Goal: Information Seeking & Learning: Learn about a topic

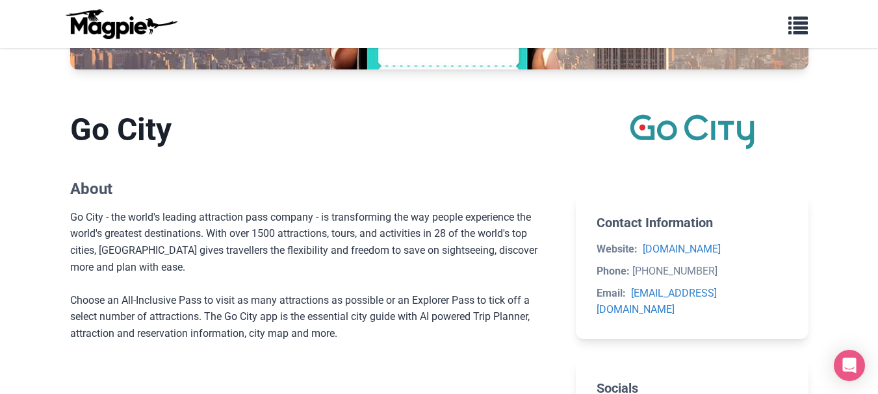
scroll to position [65, 0]
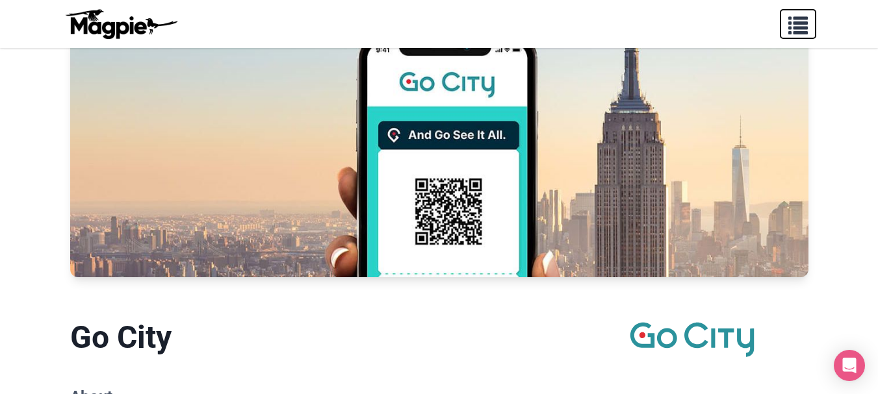
click at [798, 23] on span "button" at bounding box center [797, 22] width 19 height 19
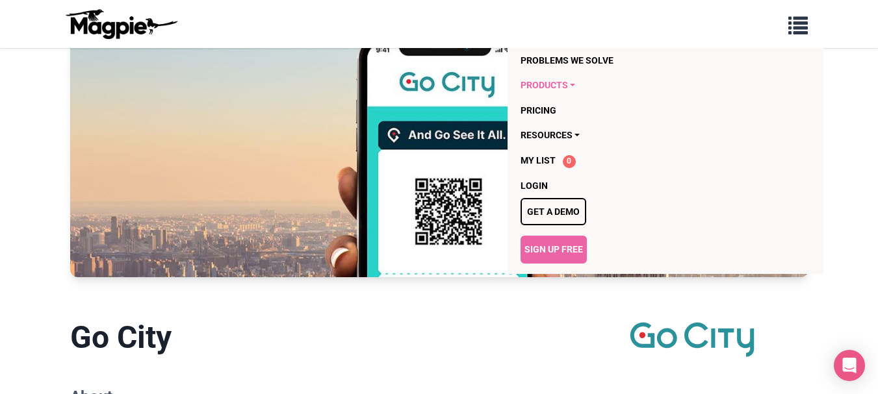
click at [567, 81] on link "Products" at bounding box center [640, 85] width 238 height 25
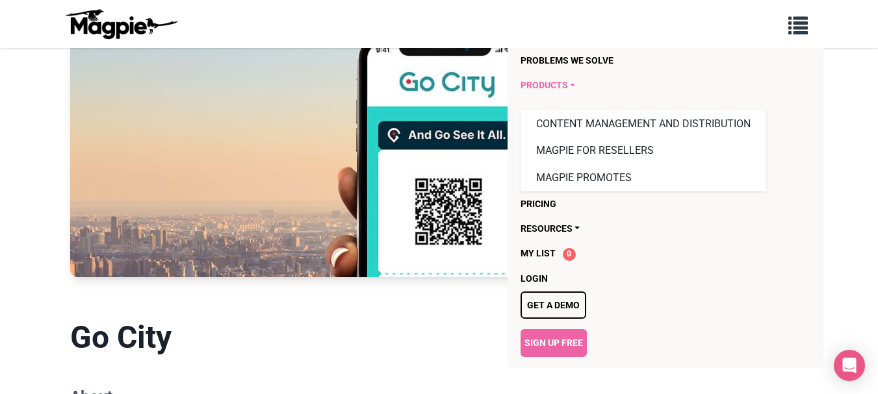
click at [566, 81] on link "Products" at bounding box center [640, 85] width 238 height 25
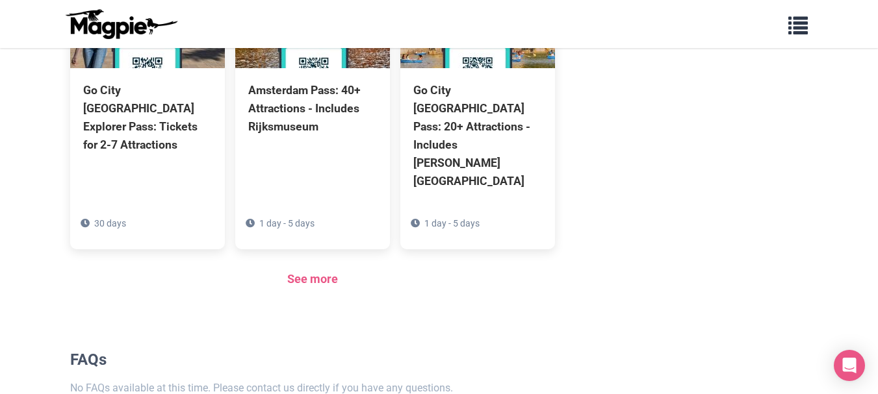
scroll to position [1014, 0]
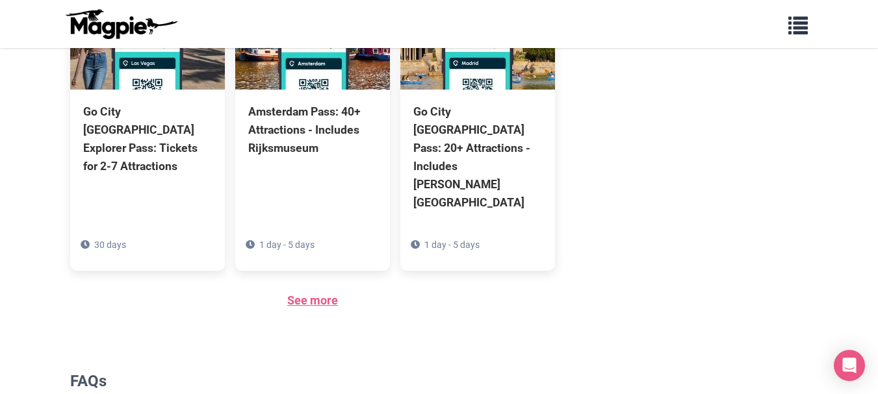
click at [322, 294] on link "See more" at bounding box center [312, 301] width 51 height 14
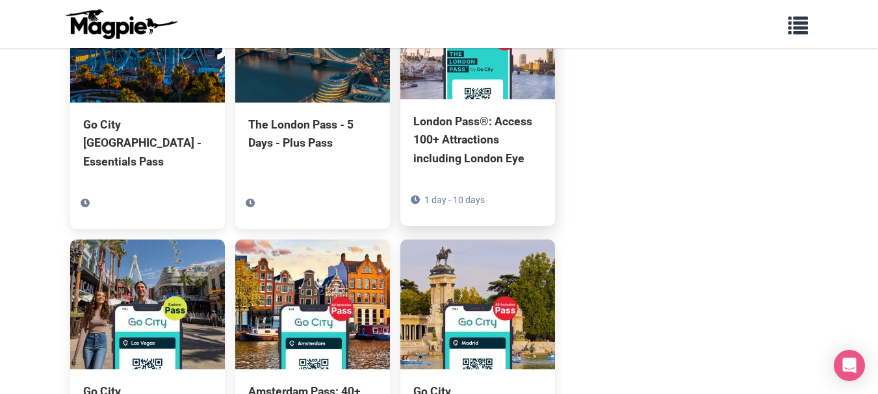
scroll to position [780, 0]
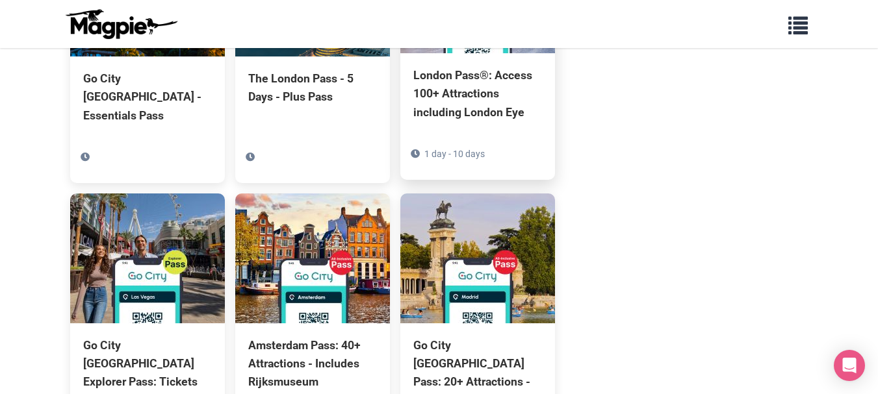
click at [491, 136] on div "1 day - 10 days" at bounding box center [477, 157] width 155 height 43
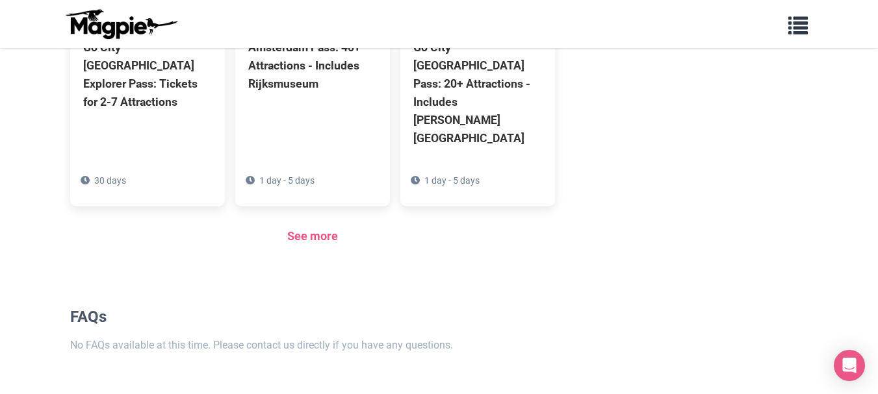
scroll to position [1079, 0]
click at [309, 229] on link "See more" at bounding box center [312, 236] width 51 height 14
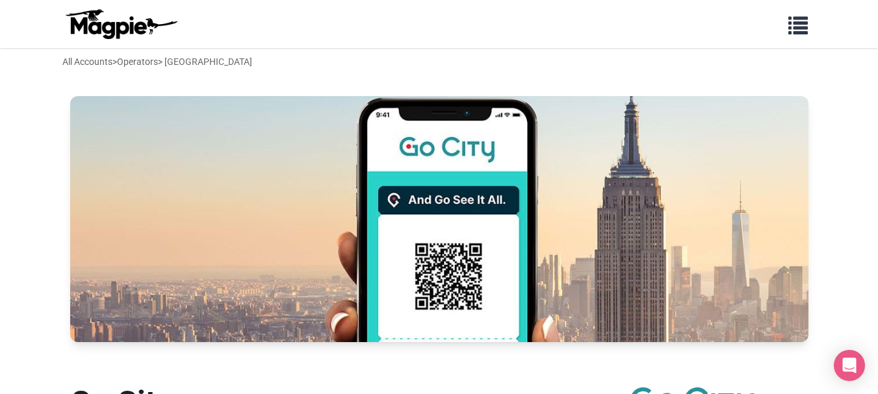
click at [183, 62] on div "All Accounts > Operators > Go City" at bounding box center [157, 62] width 190 height 14
click at [797, 19] on span "button" at bounding box center [797, 22] width 19 height 19
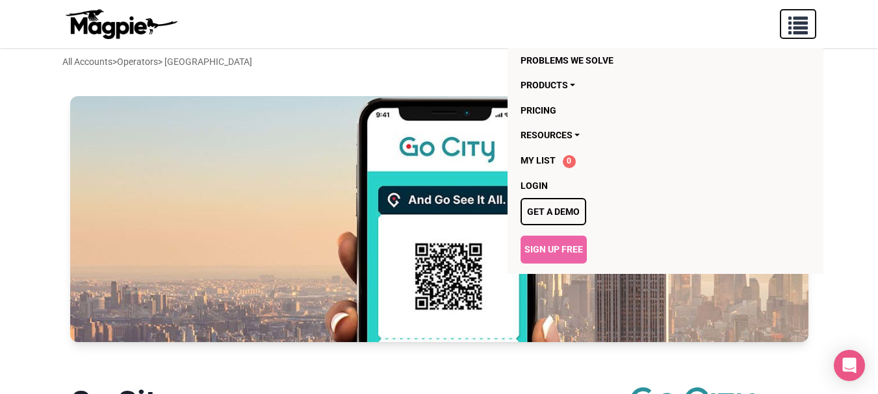
click at [797, 18] on span "button" at bounding box center [797, 22] width 19 height 19
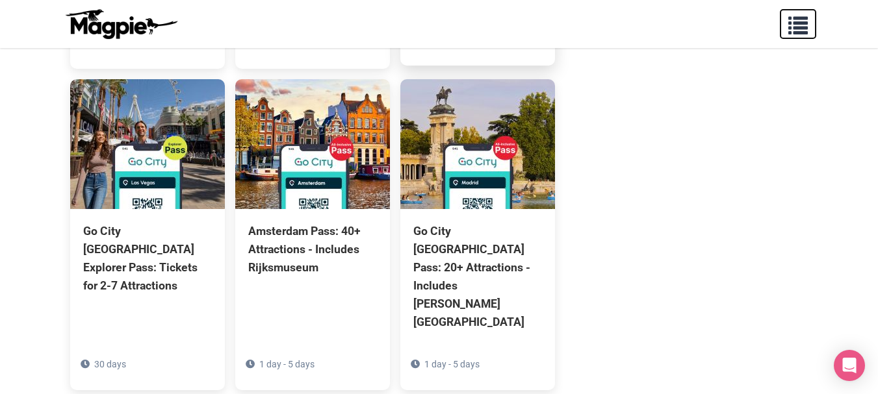
scroll to position [910, 0]
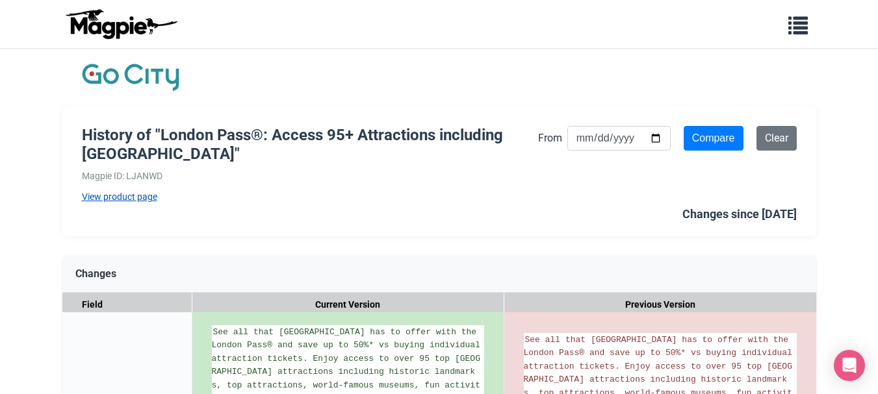
click at [107, 193] on link "View product page" at bounding box center [310, 197] width 456 height 14
